Goal: Information Seeking & Learning: Learn about a topic

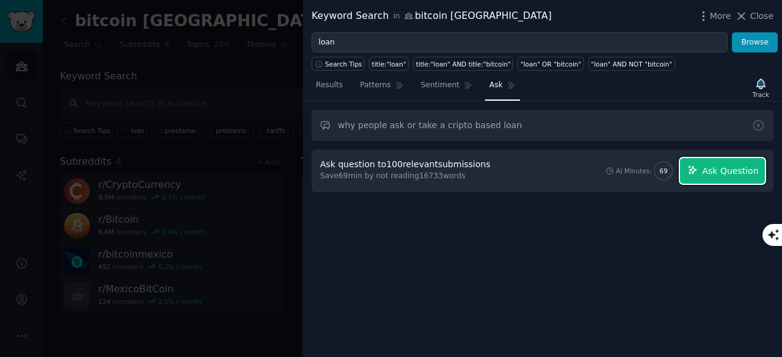
click at [728, 170] on span "Ask Question" at bounding box center [730, 171] width 56 height 13
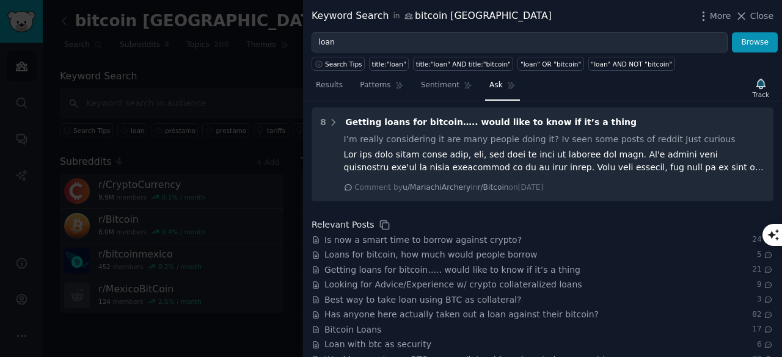
scroll to position [990, 0]
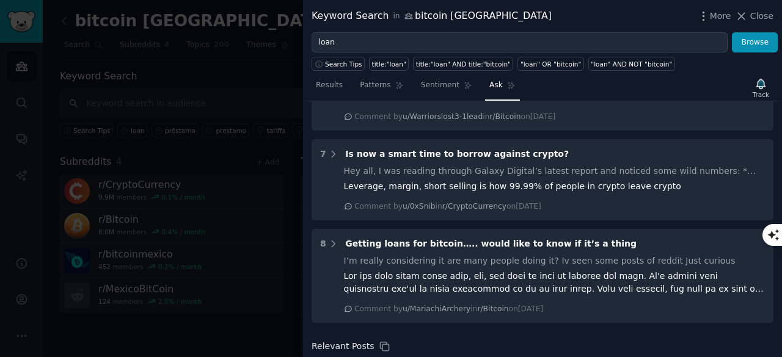
click at [536, 270] on div at bounding box center [554, 283] width 421 height 26
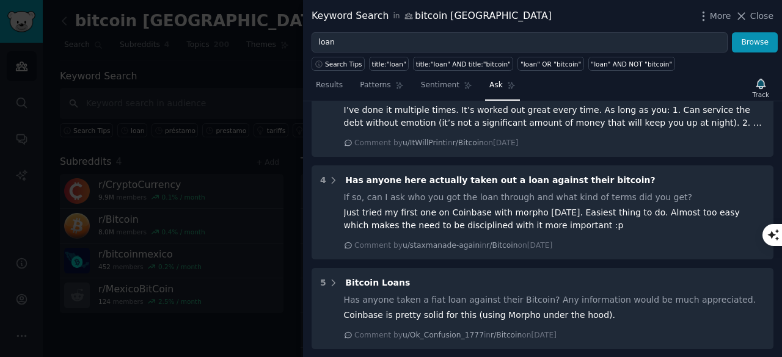
scroll to position [623, 0]
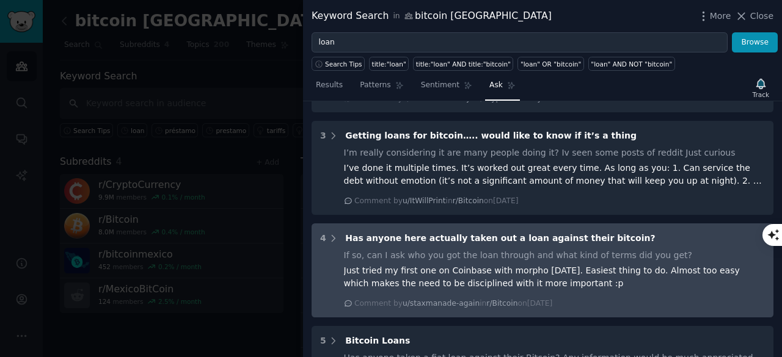
click at [591, 299] on div "Comment by u/staxmanade-again in r/Bitcoin [DATE][DATE]" at bounding box center [554, 304] width 421 height 11
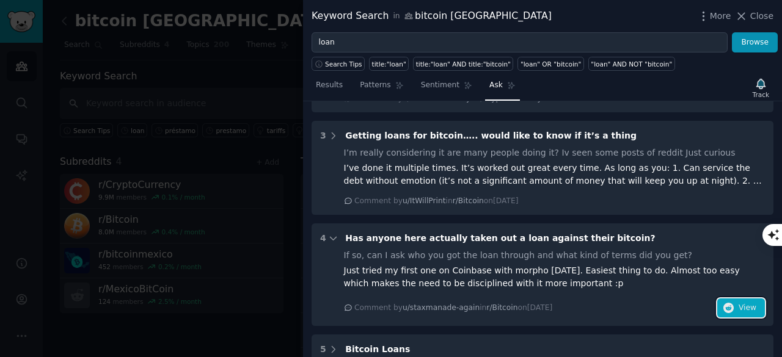
click at [740, 303] on span "View" at bounding box center [747, 308] width 18 height 11
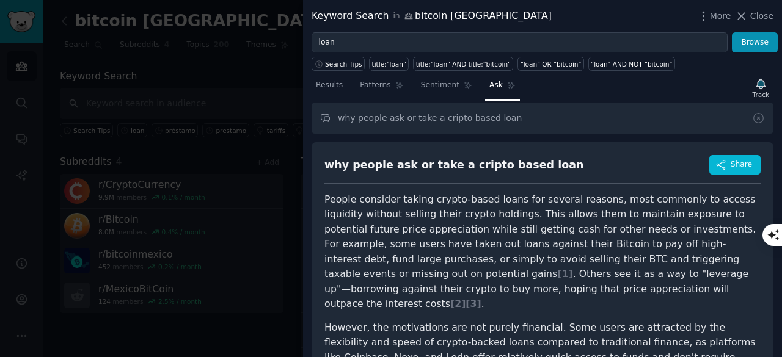
scroll to position [0, 0]
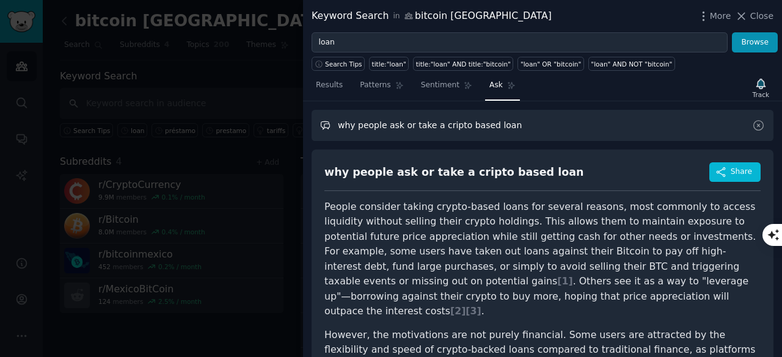
click at [440, 126] on input "why people ask or take a cripto based loan" at bounding box center [542, 125] width 462 height 31
click at [768, 85] on div "Track" at bounding box center [760, 88] width 25 height 26
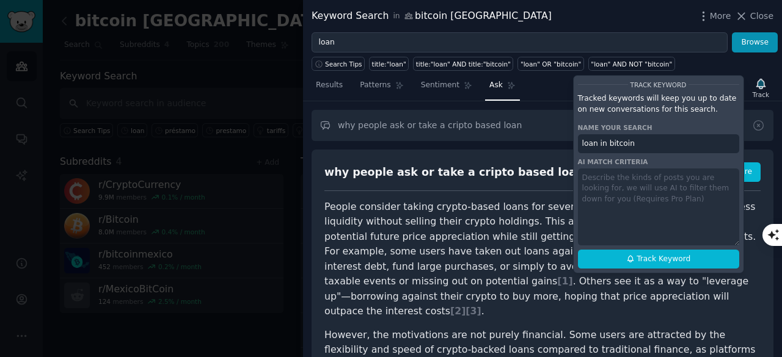
click at [608, 139] on input "loan in bitcoin" at bounding box center [658, 144] width 161 height 20
click at [654, 265] on button "Track Keyword" at bounding box center [658, 260] width 161 height 20
type input "loan in bitcoin"
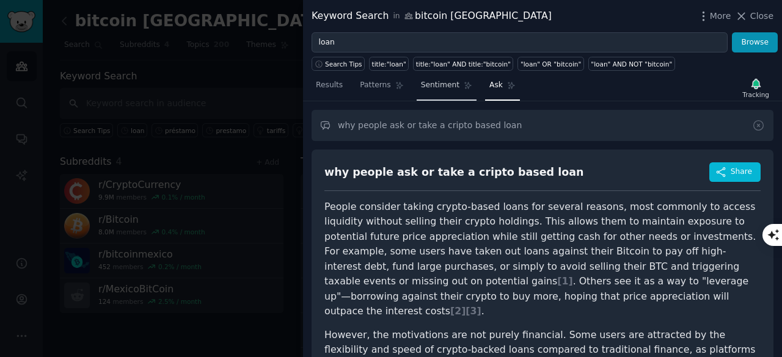
click at [443, 82] on span "Sentiment" at bounding box center [440, 85] width 38 height 11
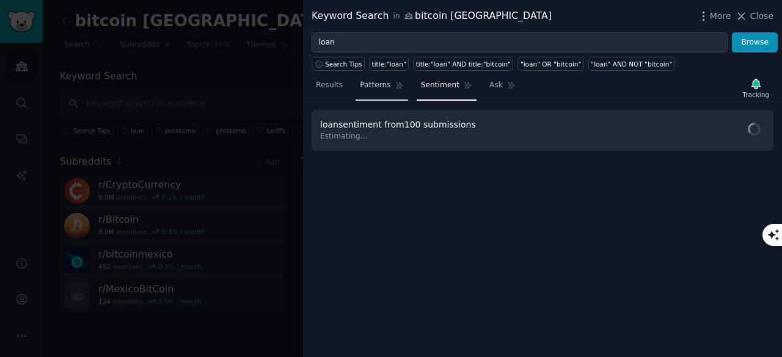
click at [377, 84] on span "Patterns" at bounding box center [375, 85] width 31 height 11
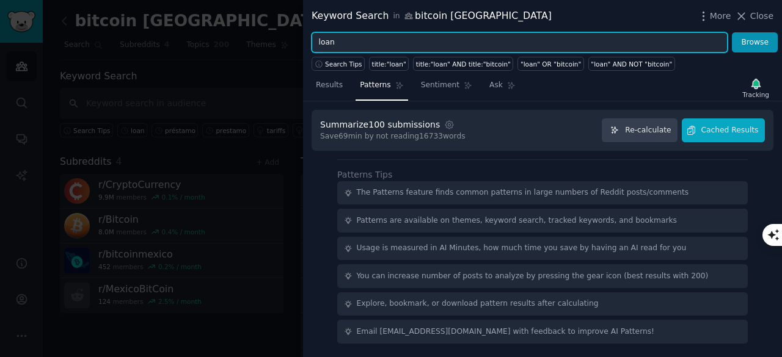
drag, startPoint x: 448, startPoint y: 43, endPoint x: 305, endPoint y: 65, distance: 143.9
click at [294, 51] on div "Keyword Search in bitcoin [GEOGRAPHIC_DATA] More Close loan Browse Search Tips …" at bounding box center [391, 178] width 782 height 357
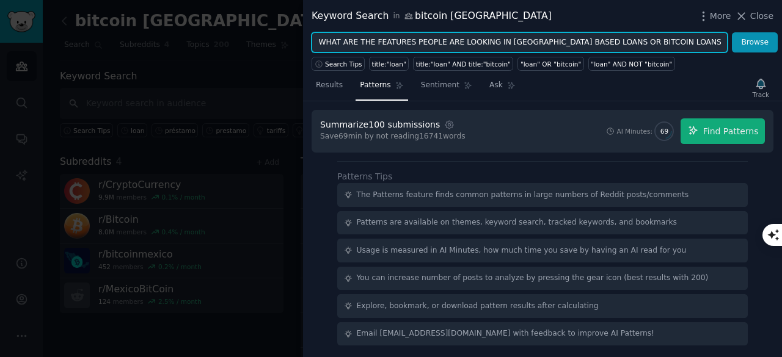
click at [731, 32] on button "Browse" at bounding box center [754, 42] width 46 height 21
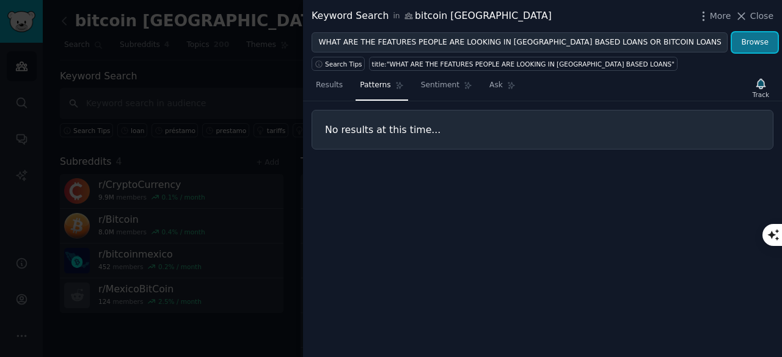
click at [753, 40] on button "Browse" at bounding box center [754, 42] width 46 height 21
click at [489, 87] on span "Ask" at bounding box center [495, 85] width 13 height 11
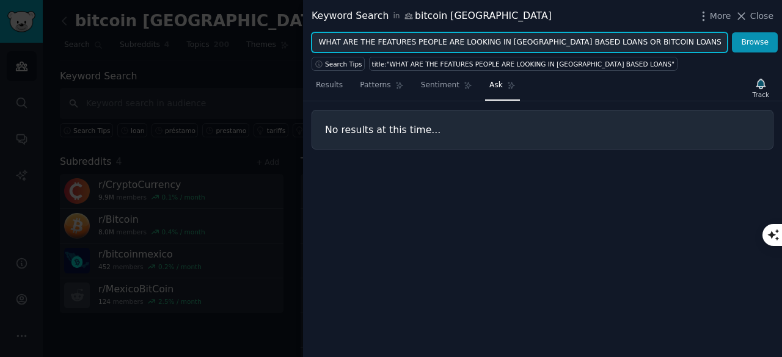
click at [656, 40] on input "WHAT ARE THE FEATURES PEOPLE ARE LOOKING IN [GEOGRAPHIC_DATA] BASED LOANS OR BI…" at bounding box center [519, 42] width 416 height 21
type input "WHAT ARE THE FEATURES PEOPLE ARE LOOKING IN [GEOGRAPHIC_DATA] BASED LOANS"
click at [731, 32] on button "Browse" at bounding box center [754, 42] width 46 height 21
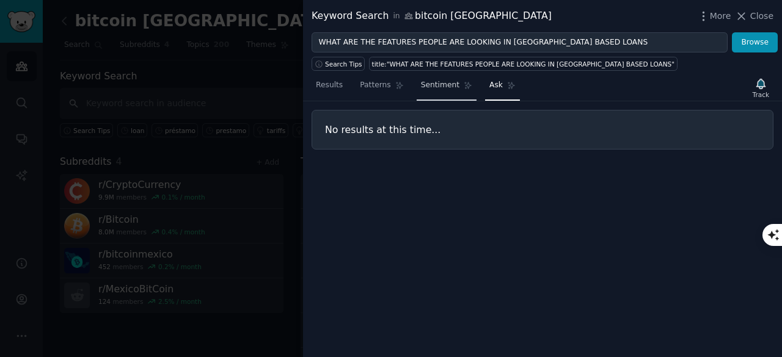
click at [421, 85] on span "Sentiment" at bounding box center [440, 85] width 38 height 11
click at [507, 87] on icon at bounding box center [511, 85] width 9 height 9
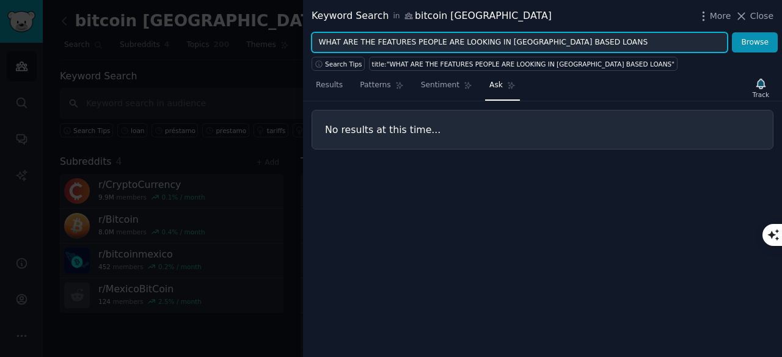
click at [457, 39] on input "WHAT ARE THE FEATURES PEOPLE ARE LOOKING IN [GEOGRAPHIC_DATA] BASED LOANS" at bounding box center [519, 42] width 416 height 21
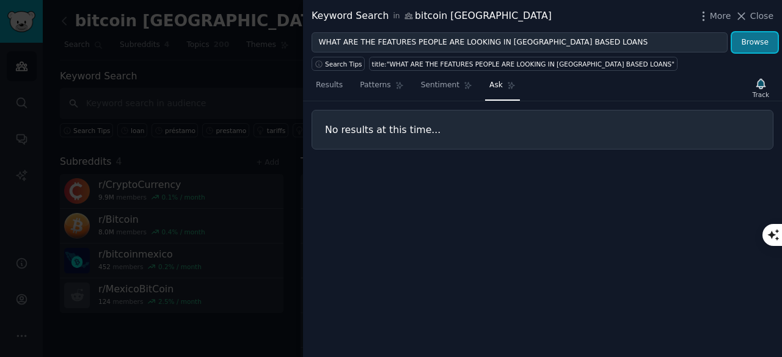
click at [747, 46] on button "Browse" at bounding box center [754, 42] width 46 height 21
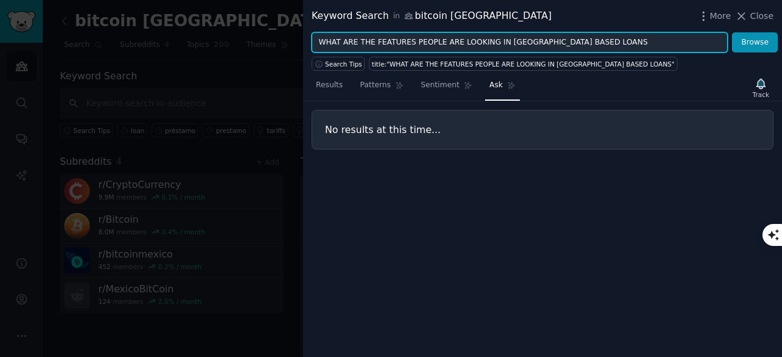
drag, startPoint x: 584, startPoint y: 41, endPoint x: 264, endPoint y: 41, distance: 319.3
click at [264, 41] on div "Keyword Search in bitcoin [GEOGRAPHIC_DATA] More Close WHAT ARE THE FEATURES PE…" at bounding box center [391, 178] width 782 height 357
type input "FEATURES of cripto based loans"
click at [731, 32] on button "Browse" at bounding box center [754, 42] width 46 height 21
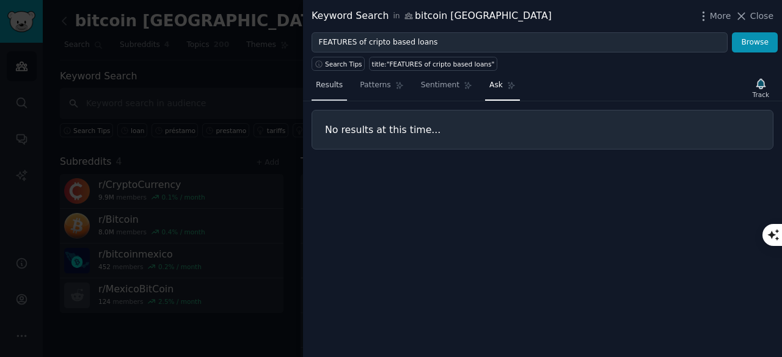
click at [332, 86] on span "Results" at bounding box center [329, 85] width 27 height 11
click at [747, 13] on icon at bounding box center [741, 16] width 13 height 13
